Goal: Information Seeking & Learning: Learn about a topic

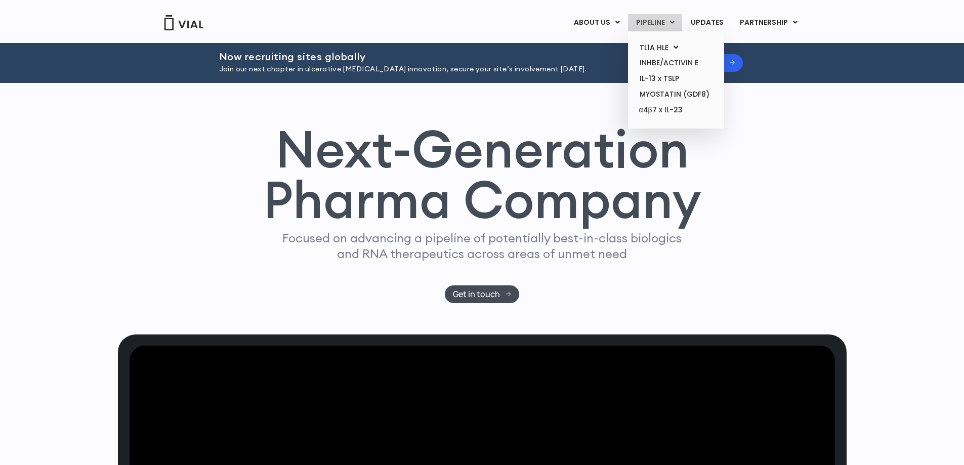
click at [666, 22] on link "PIPELINE" at bounding box center [655, 22] width 54 height 17
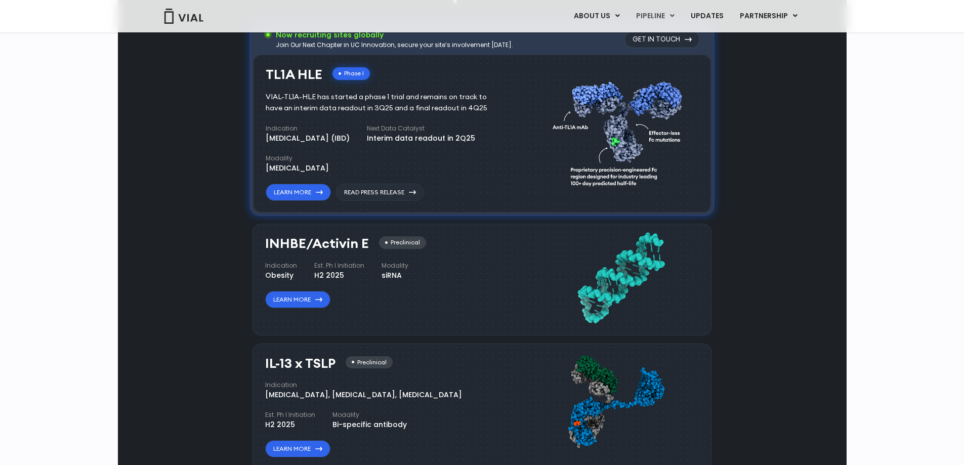
scroll to position [649, 0]
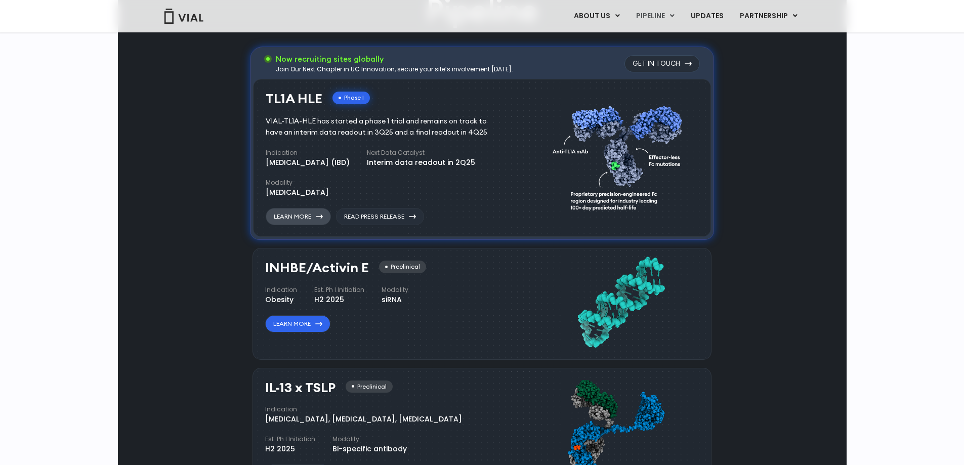
click at [307, 225] on link "Learn More" at bounding box center [298, 216] width 65 height 17
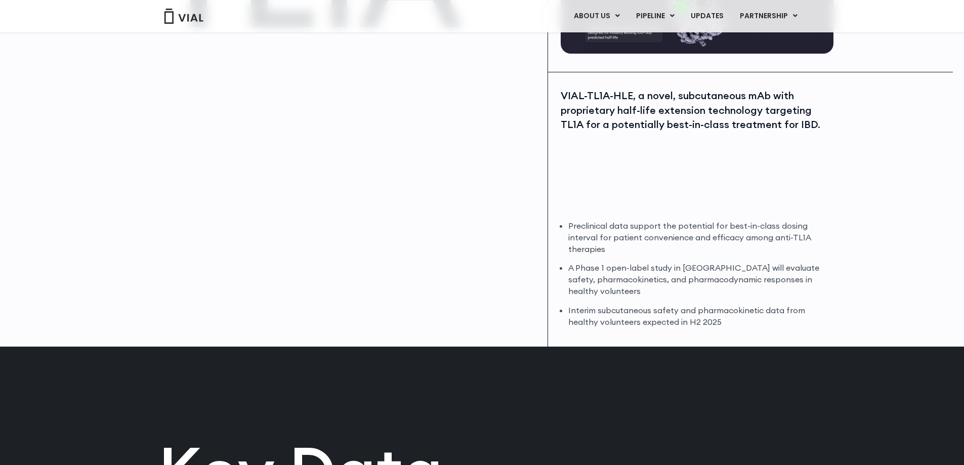
scroll to position [202, 0]
